Goal: Task Accomplishment & Management: Use online tool/utility

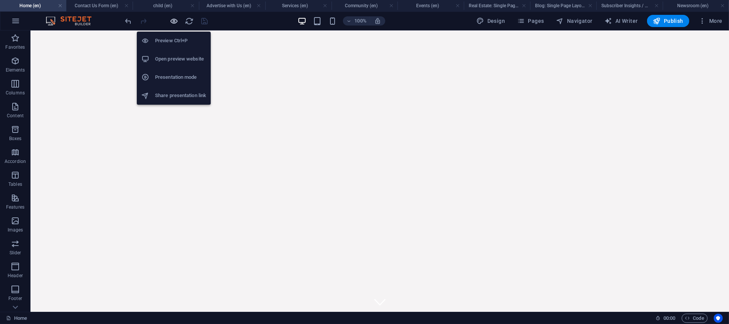
click at [177, 20] on icon "button" at bounding box center [174, 21] width 9 height 9
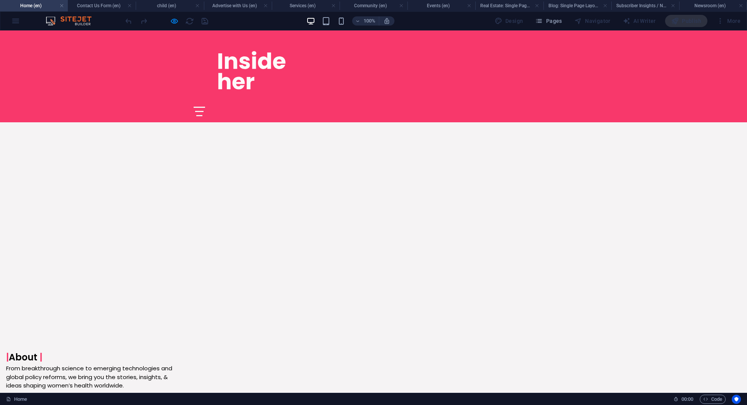
scroll to position [281, 0]
click at [4, 90] on button "×" at bounding box center [2, 86] width 4 height 9
click at [83, 324] on link "FEATURE YOUR WORK" at bounding box center [44, 412] width 77 height 19
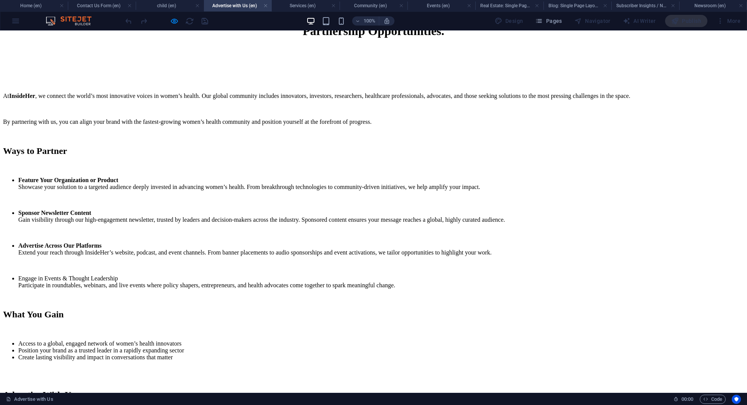
scroll to position [0, 0]
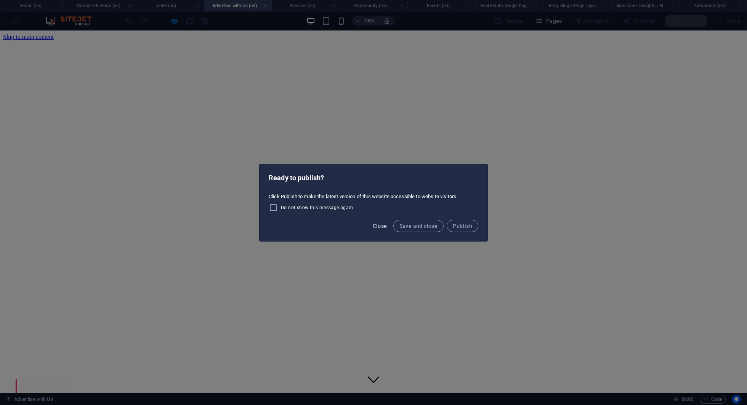
click at [383, 227] on span "Close" at bounding box center [380, 226] width 14 height 6
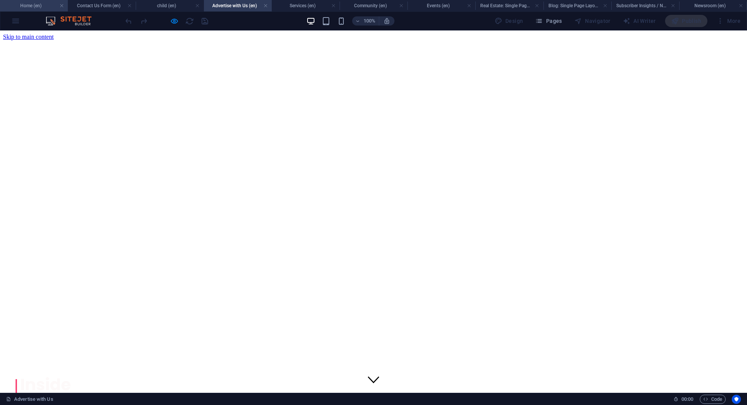
click at [35, 6] on h4 "Home (en)" at bounding box center [34, 6] width 68 height 8
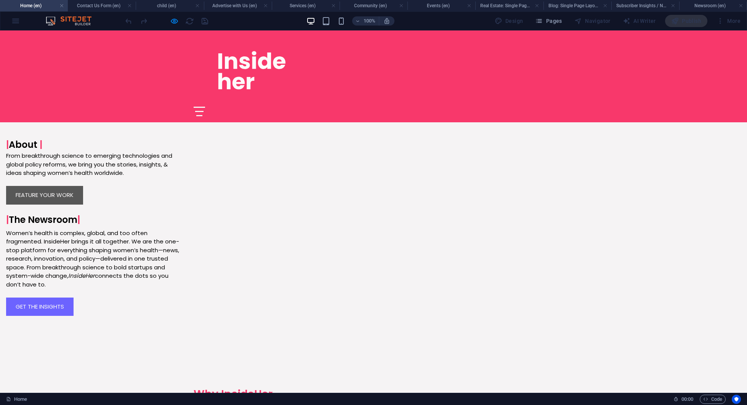
scroll to position [499, 0]
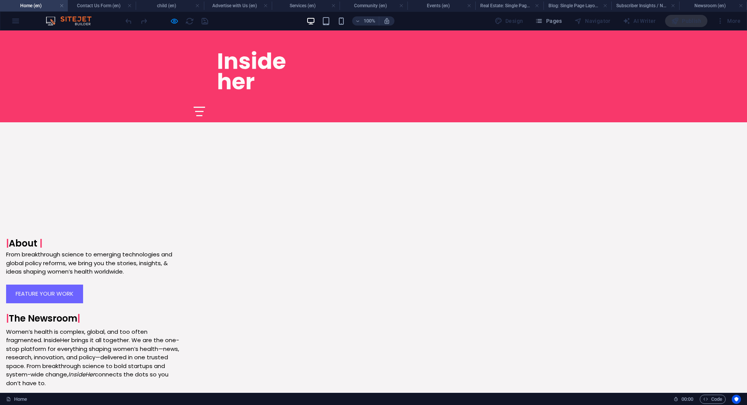
scroll to position [401, 0]
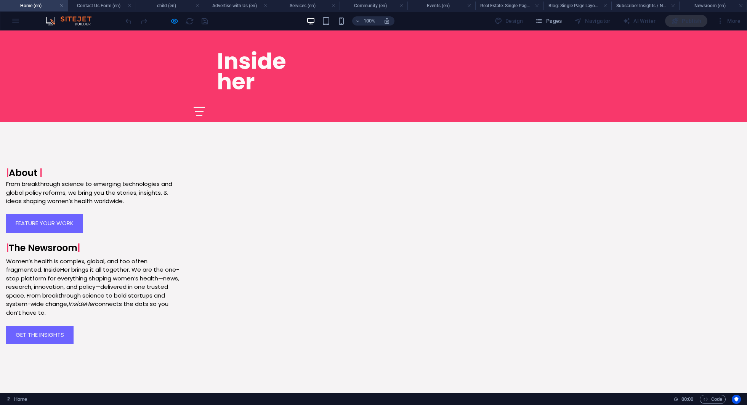
scroll to position [468, 0]
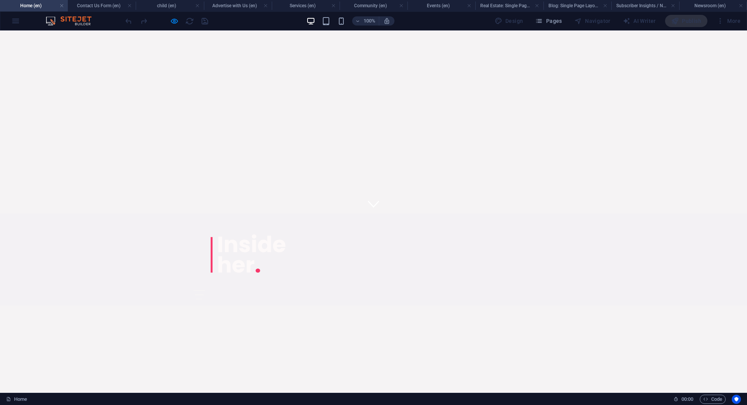
scroll to position [0, 0]
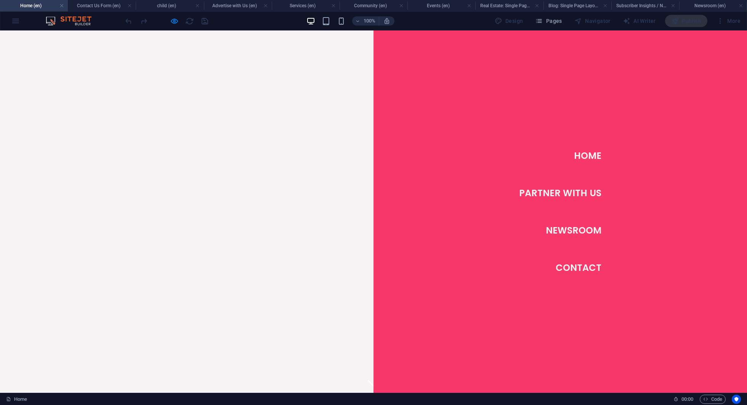
click at [550, 194] on link "Partner With Us" at bounding box center [560, 193] width 82 height 21
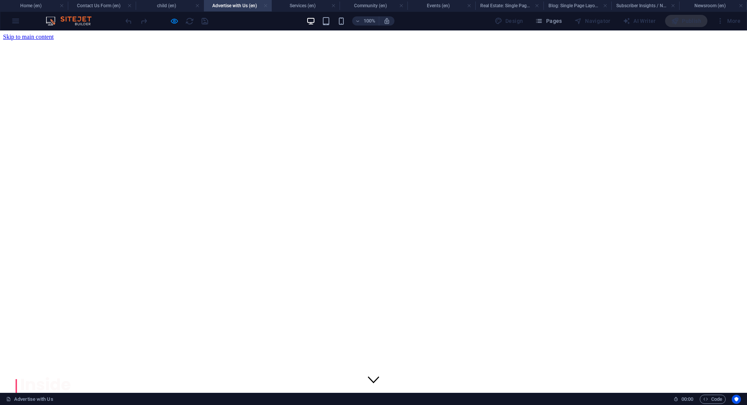
click at [265, 6] on link at bounding box center [265, 5] width 5 height 7
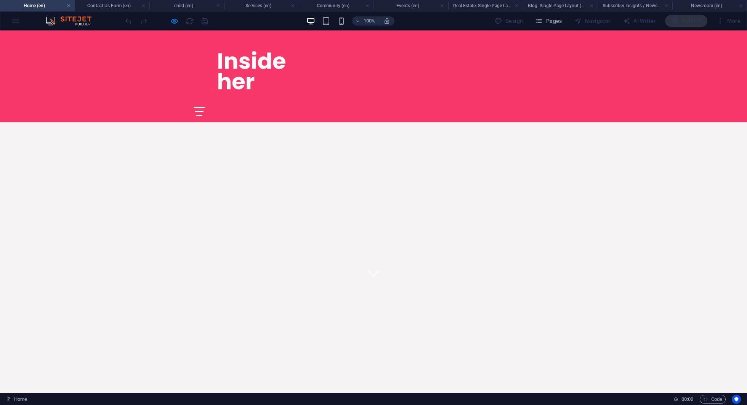
scroll to position [111, 0]
click at [204, 111] on div at bounding box center [199, 111] width 9 height 1
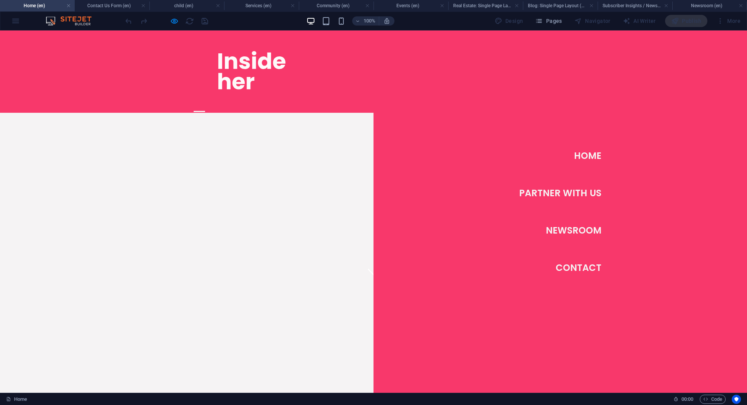
click at [568, 232] on link "Newsroom" at bounding box center [574, 230] width 56 height 21
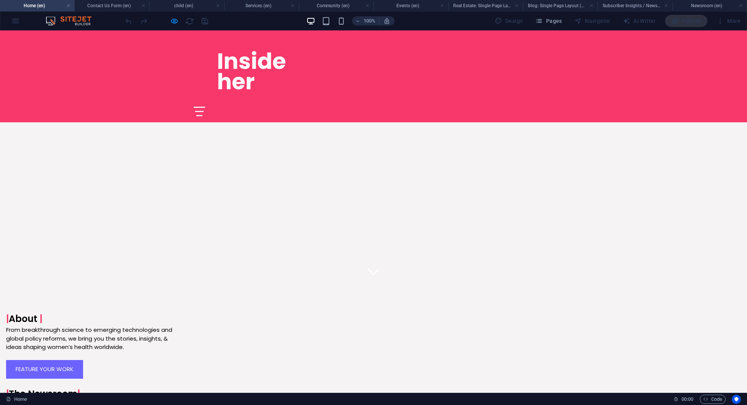
scroll to position [0, 0]
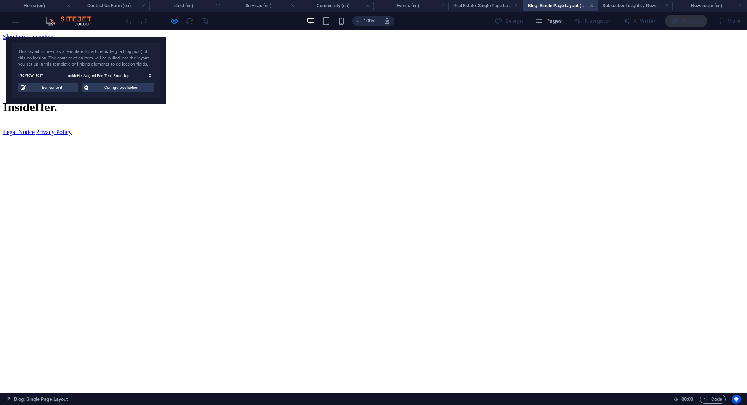
click at [200, 40] on div "Add elements and assign them to collection fields or Add elements Paste clipboa…" at bounding box center [373, 40] width 741 height 0
click at [192, 40] on div "Add elements and assign them to collection fields or Add elements Paste clipboa…" at bounding box center [373, 40] width 741 height 0
click at [589, 4] on link at bounding box center [591, 5] width 5 height 7
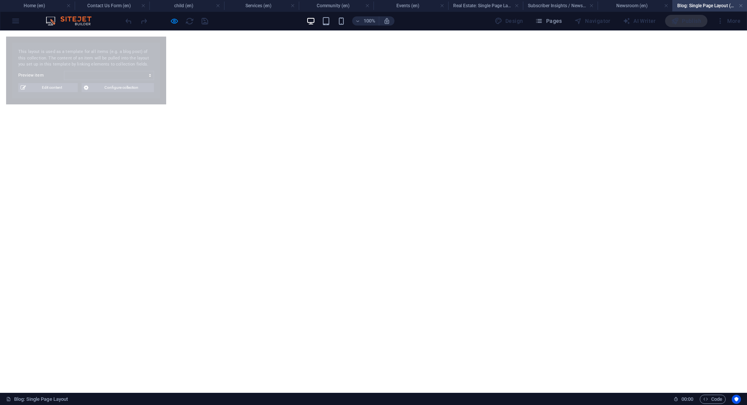
select select "68a30d2b055a74d9fc0f61f2"
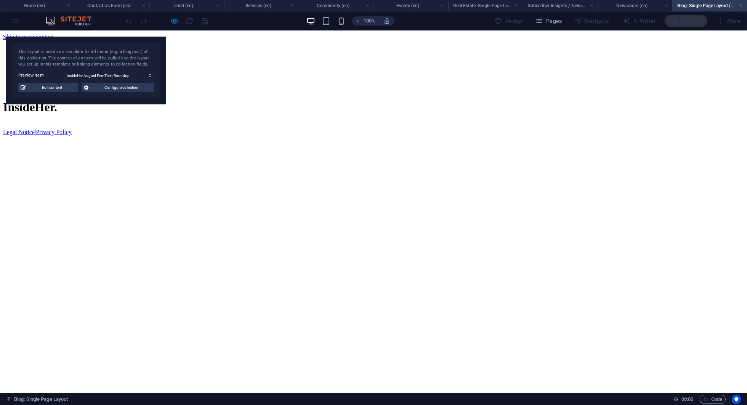
click at [337, 40] on div "Add elements and assign them to collection fields or Add elements Paste clipboa…" at bounding box center [373, 40] width 741 height 0
click at [729, 8] on link at bounding box center [741, 5] width 5 height 7
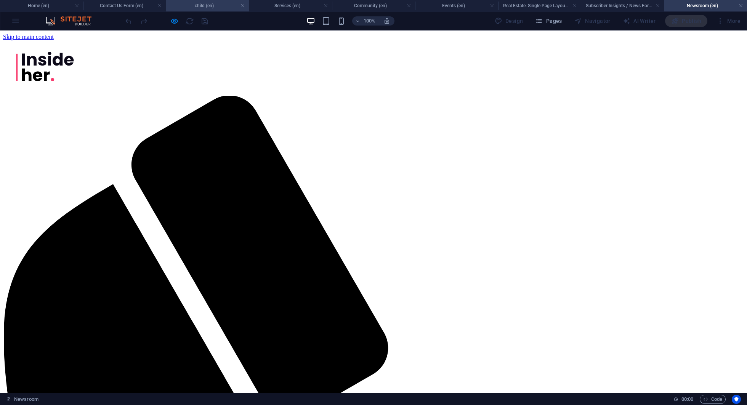
click at [204, 6] on h4 "child (en)" at bounding box center [207, 6] width 83 height 8
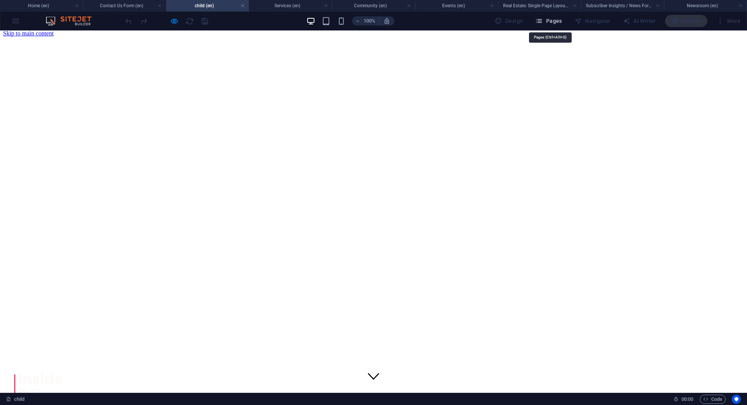
click at [548, 21] on span "Pages" at bounding box center [548, 21] width 27 height 8
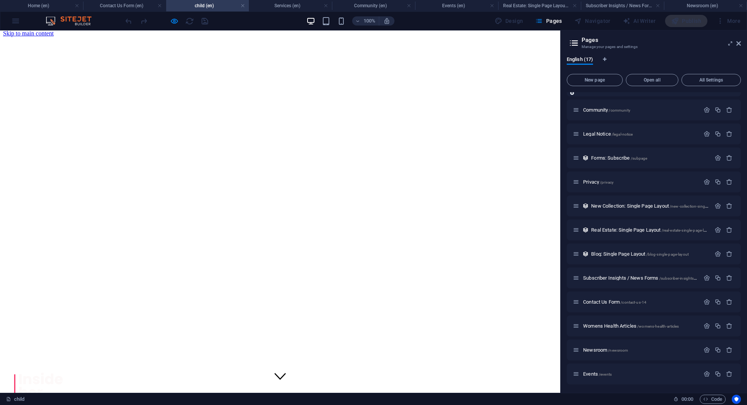
scroll to position [114, 0]
click at [616, 324] on span "Newsroom /newsroom" at bounding box center [605, 349] width 45 height 6
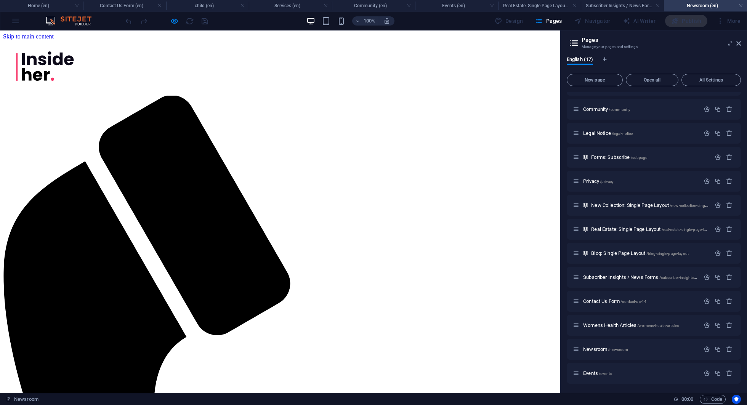
scroll to position [0, 0]
click at [614, 324] on div "Womens Health Articles /womens-health-articles" at bounding box center [654, 325] width 174 height 21
click at [614, 324] on span "Womens Health Articles /womens-health-articles" at bounding box center [631, 325] width 96 height 6
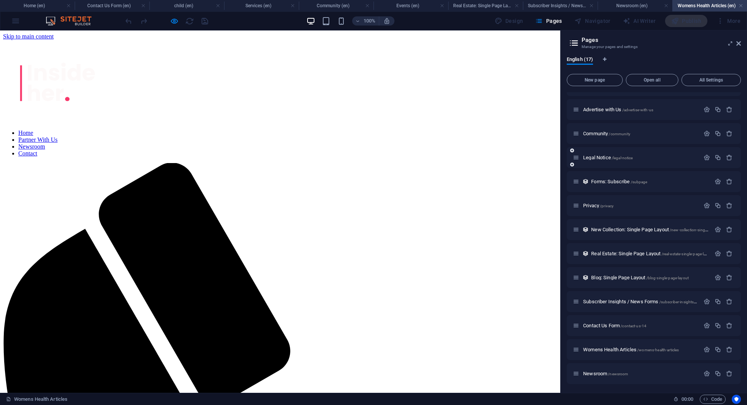
scroll to position [114, 0]
click at [729, 44] on icon at bounding box center [738, 43] width 5 height 6
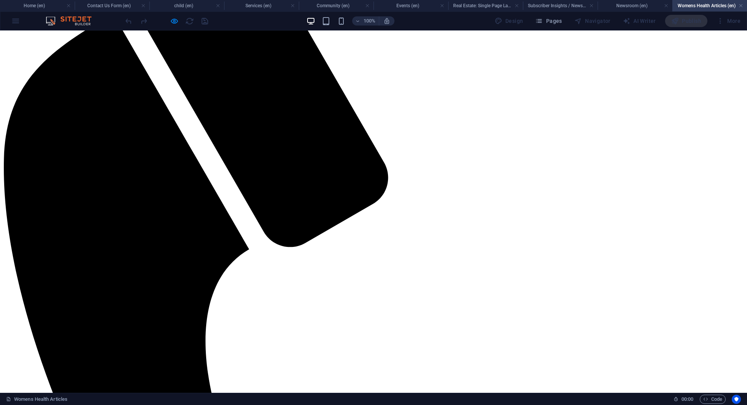
scroll to position [0, 0]
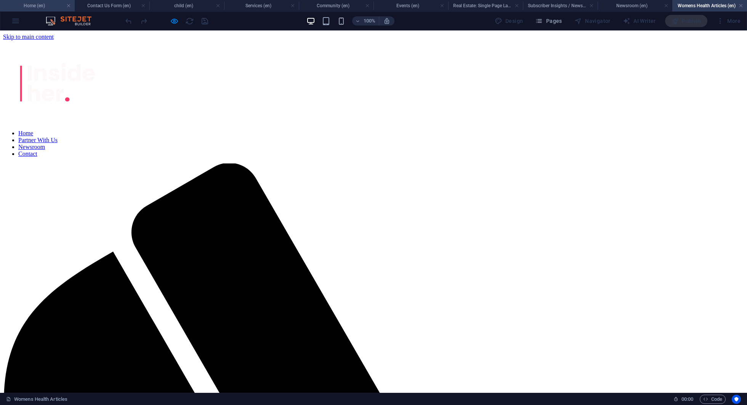
click at [38, 6] on h4 "Home (en)" at bounding box center [37, 6] width 75 height 8
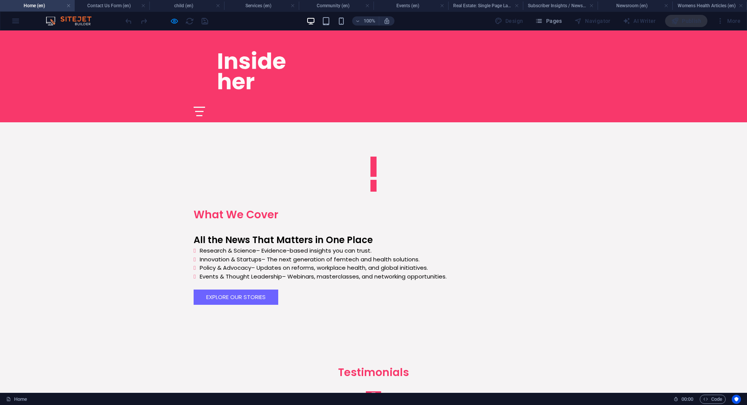
scroll to position [835, 0]
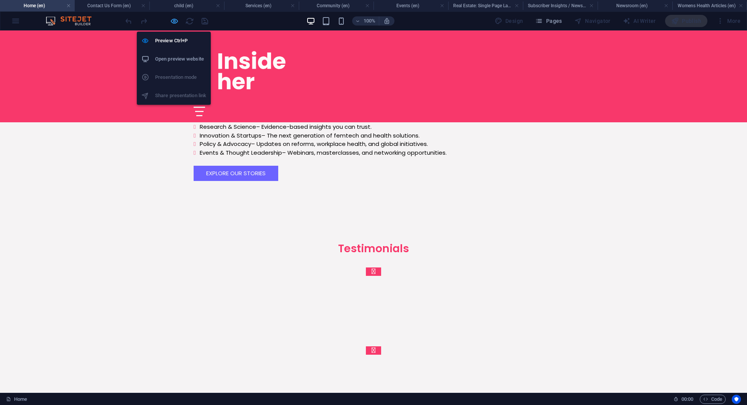
click at [176, 23] on icon "button" at bounding box center [174, 21] width 9 height 9
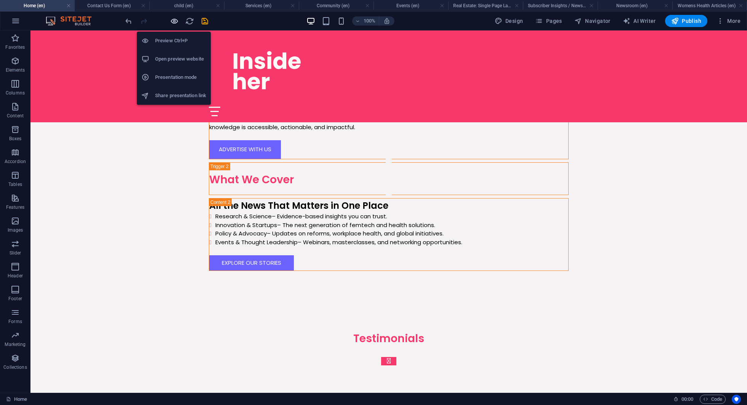
scroll to position [927, 0]
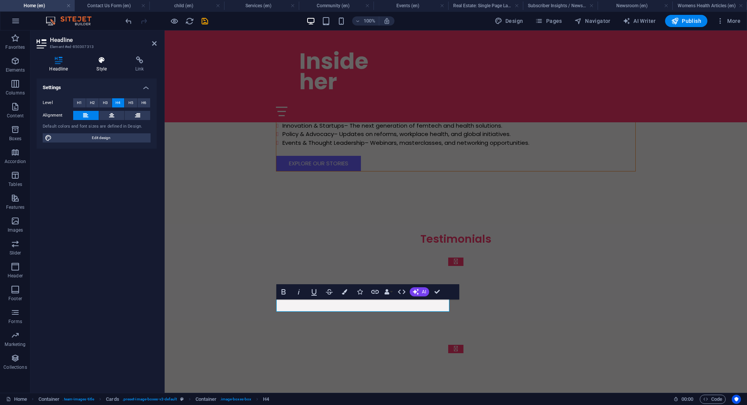
scroll to position [935, 0]
click at [97, 58] on icon at bounding box center [102, 60] width 36 height 8
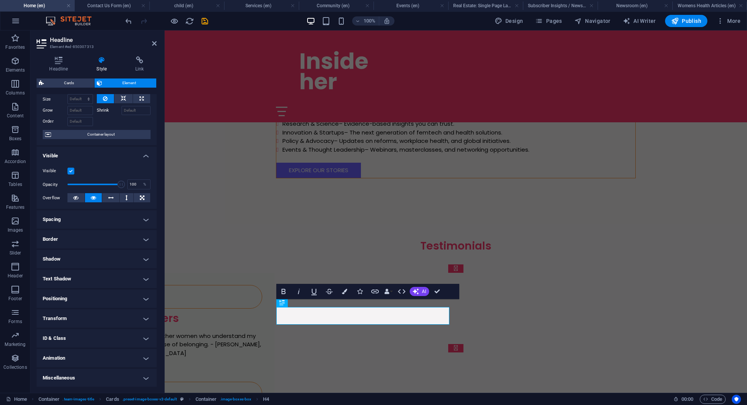
scroll to position [927, 0]
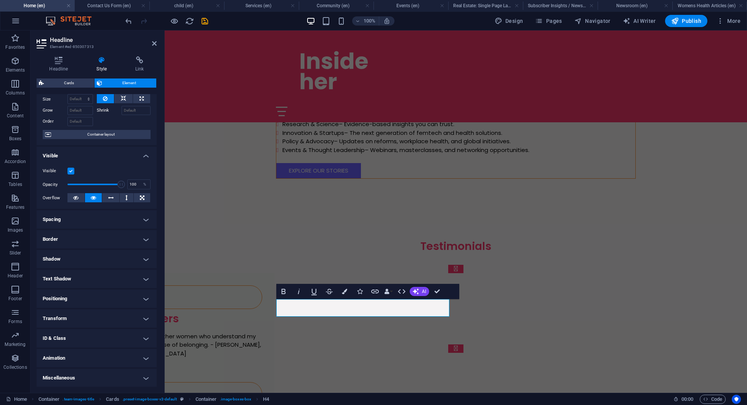
click at [142, 241] on h4 "Border" at bounding box center [97, 239] width 120 height 18
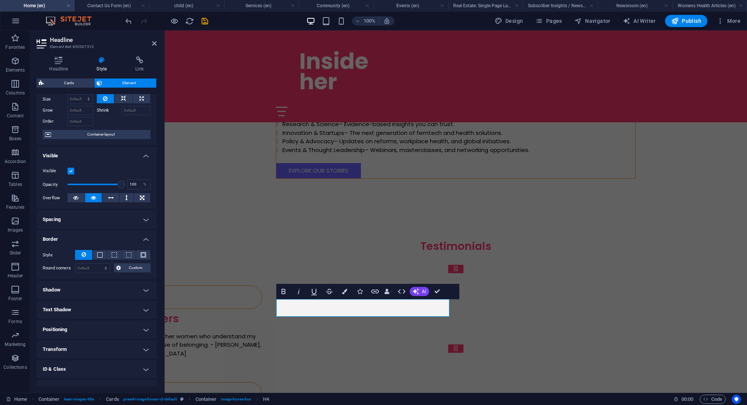
click at [82, 253] on icon at bounding box center [84, 254] width 5 height 9
click at [144, 239] on h4 "Border" at bounding box center [97, 237] width 120 height 14
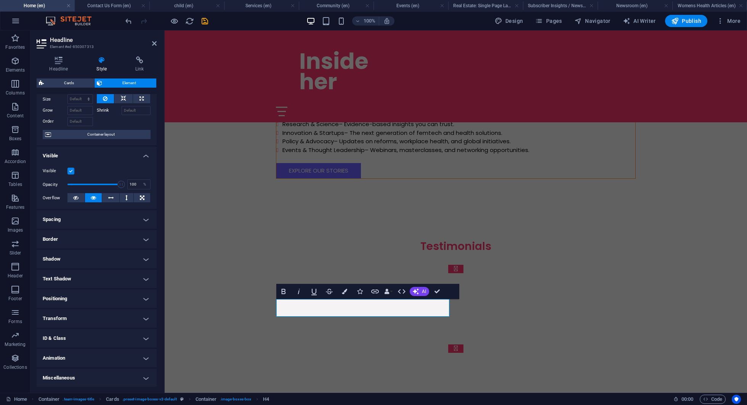
click at [71, 171] on label at bounding box center [70, 171] width 7 height 7
click at [0, 0] on input "Visible" at bounding box center [0, 0] width 0 height 0
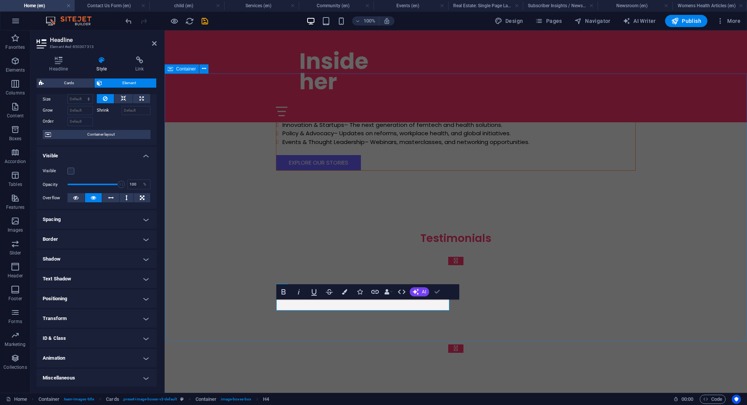
scroll to position [935, 0]
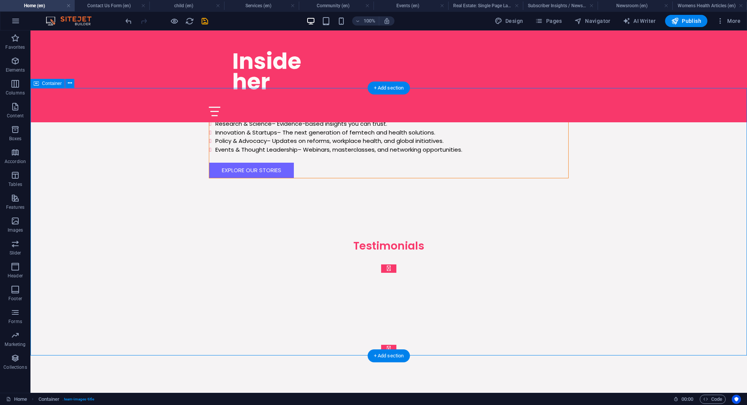
scroll to position [927, 0]
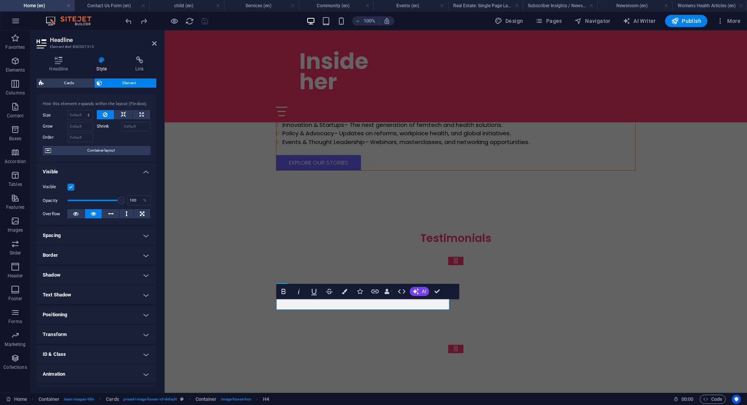
scroll to position [936, 0]
click at [141, 255] on h4 "Border" at bounding box center [97, 255] width 120 height 18
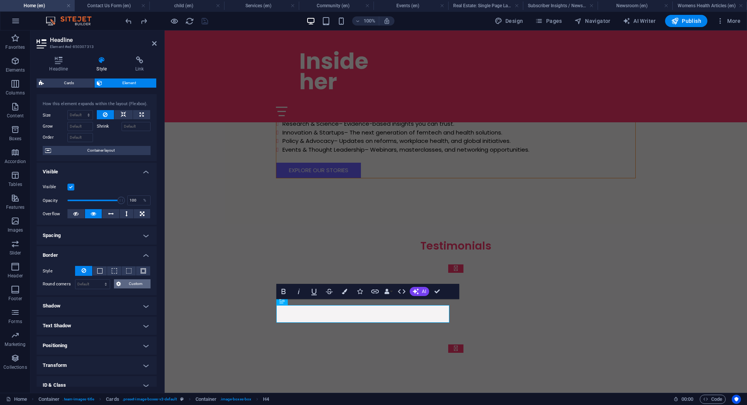
scroll to position [927, 0]
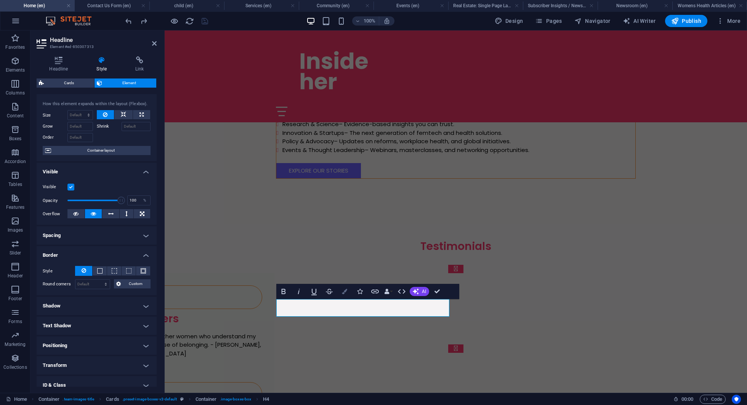
click at [345, 290] on icon "button" at bounding box center [344, 291] width 5 height 5
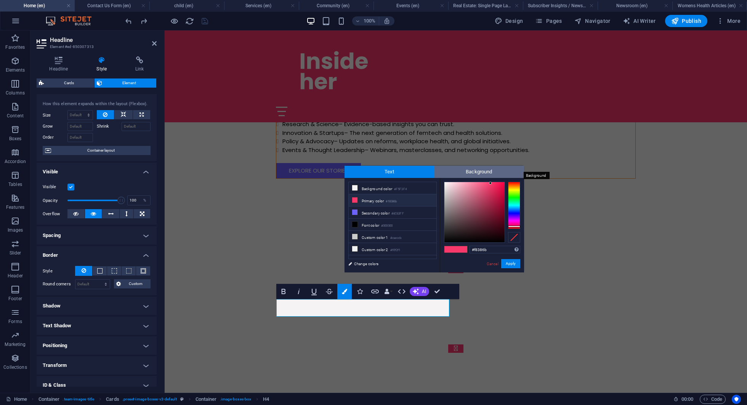
click at [490, 169] on span "Background" at bounding box center [479, 172] width 90 height 12
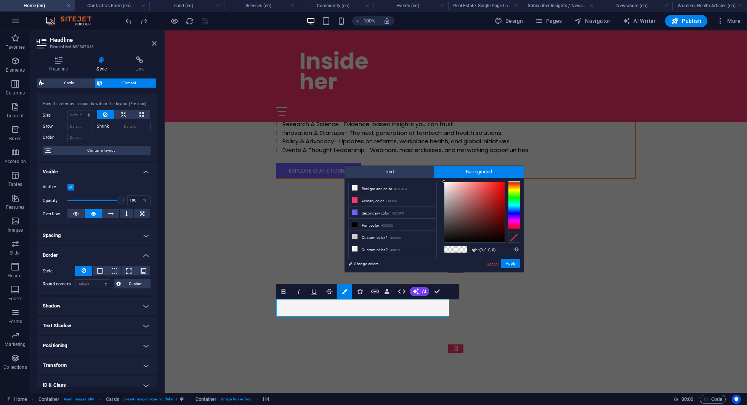
click at [493, 263] on link "Cancel" at bounding box center [492, 264] width 13 height 6
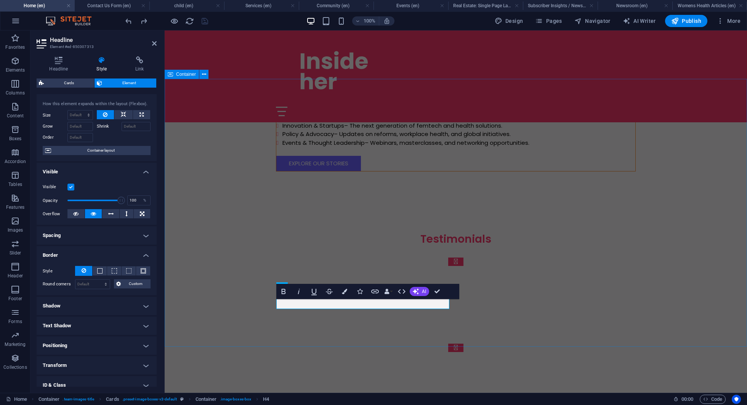
scroll to position [936, 0]
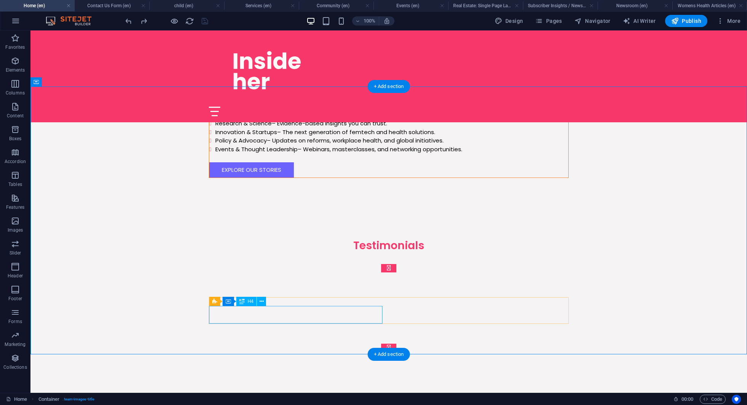
scroll to position [927, 0]
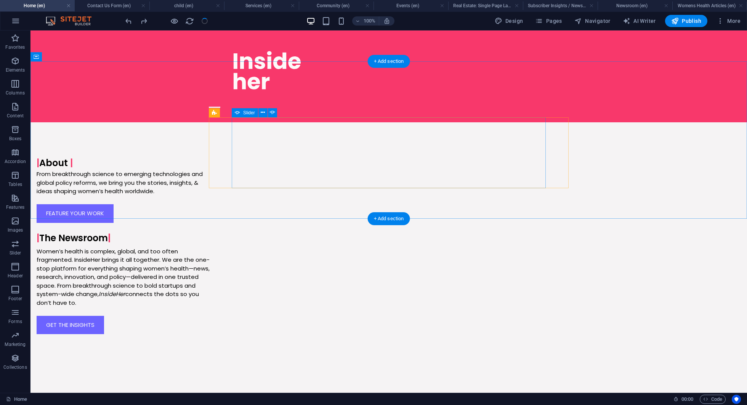
scroll to position [0, 0]
